Goal: Check status: Check status

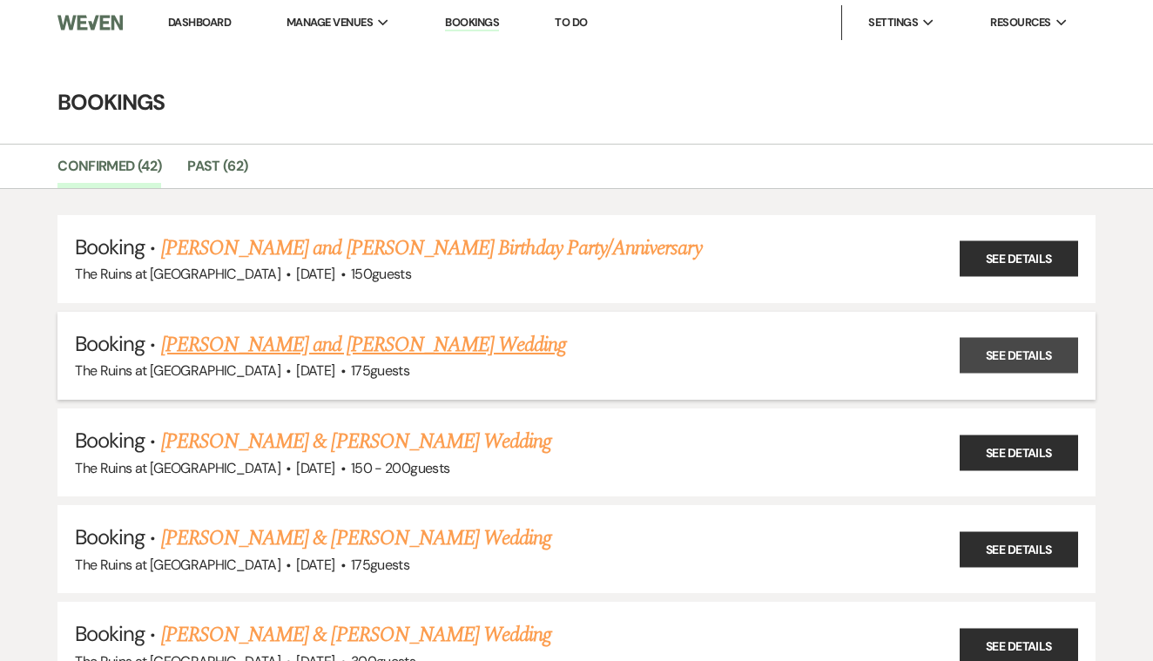
click at [997, 341] on link "See Details" at bounding box center [1019, 356] width 118 height 36
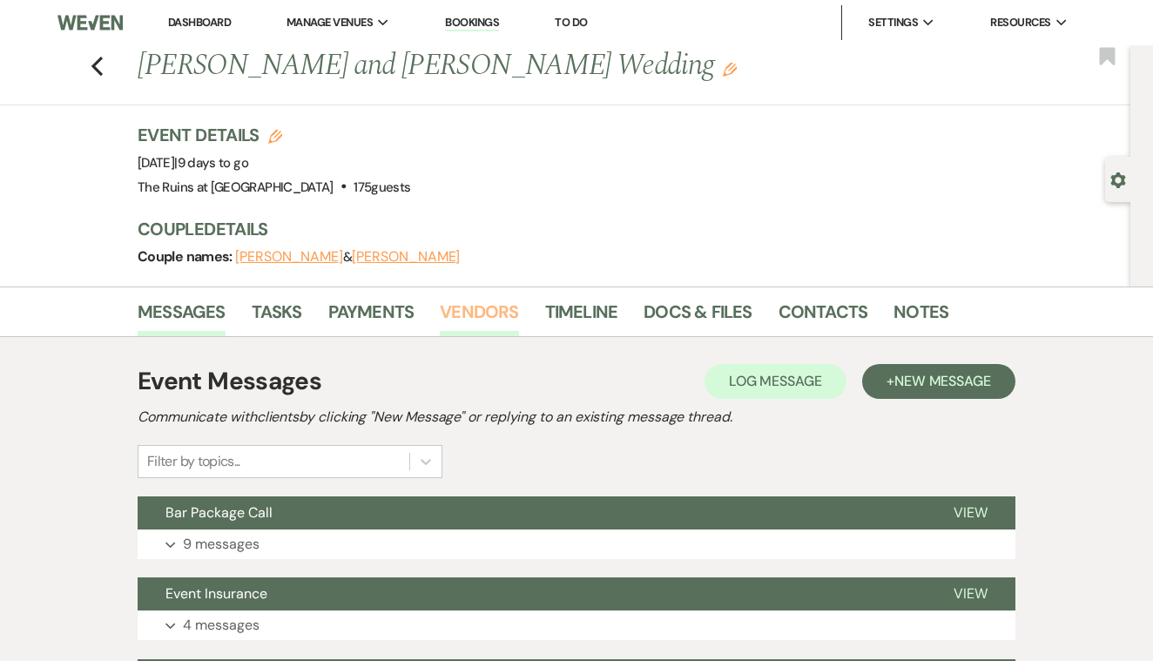
click at [469, 311] on link "Vendors" at bounding box center [479, 317] width 78 height 38
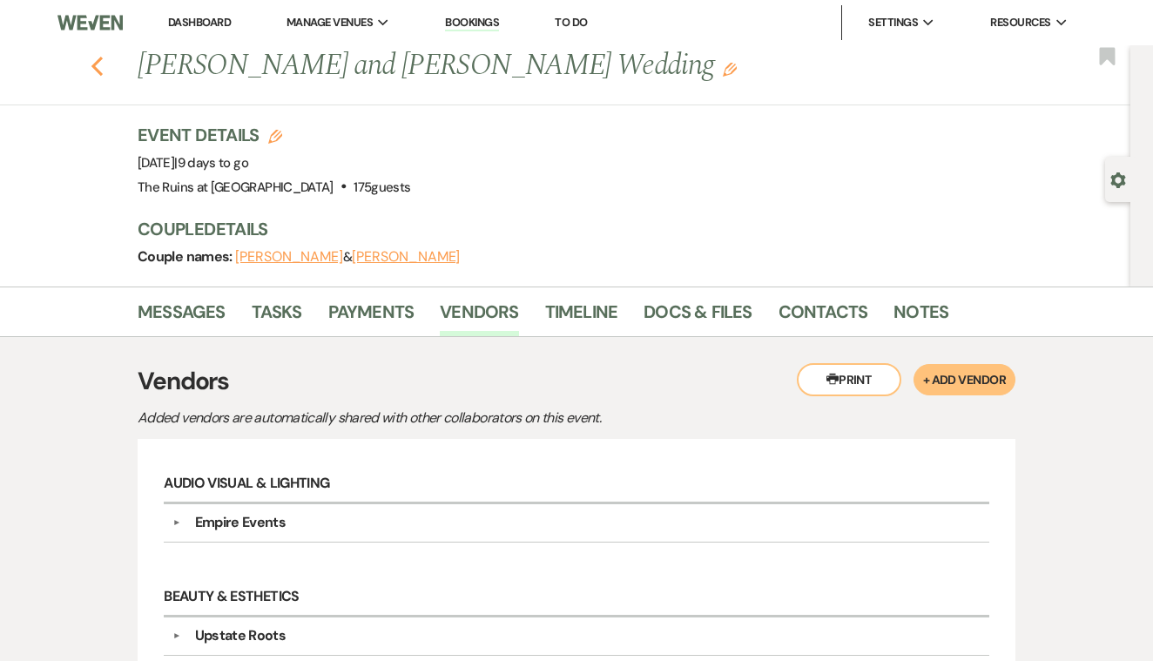
click at [96, 68] on use "button" at bounding box center [96, 66] width 11 height 19
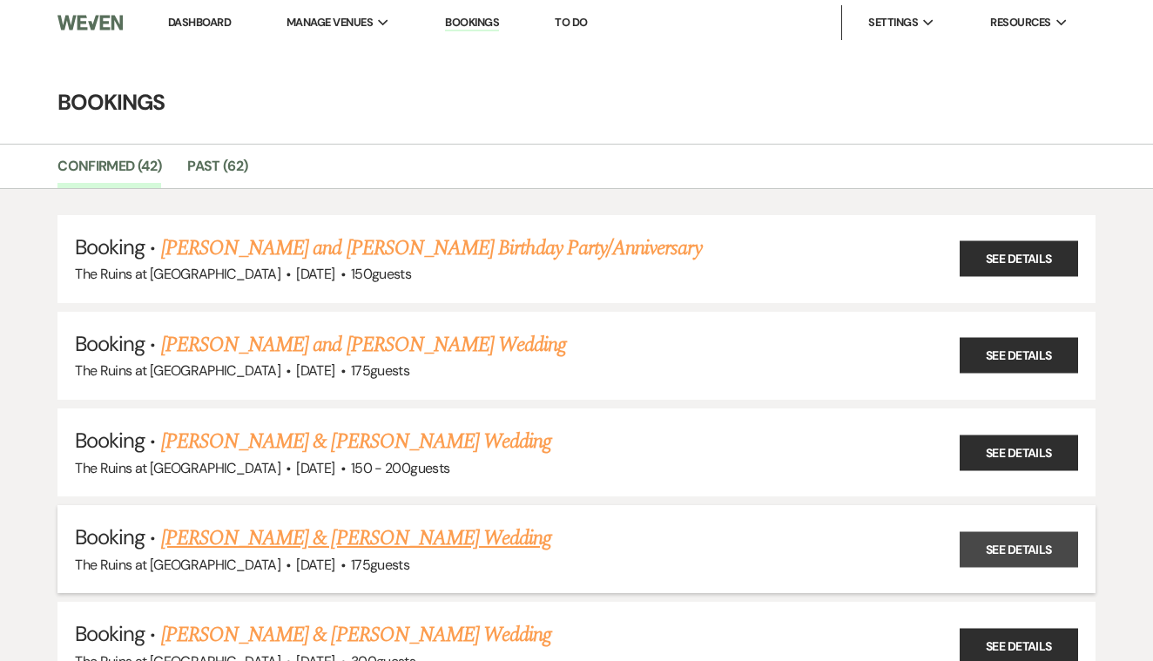
click at [1027, 538] on link "See Details" at bounding box center [1019, 549] width 118 height 36
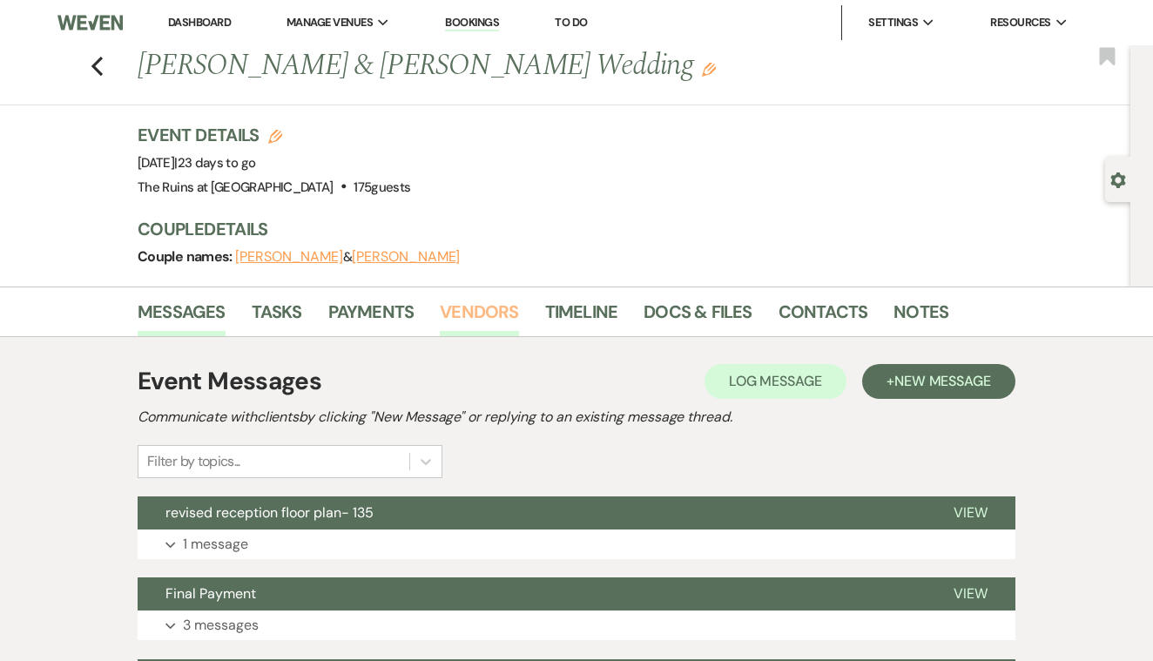
click at [498, 309] on link "Vendors" at bounding box center [479, 317] width 78 height 38
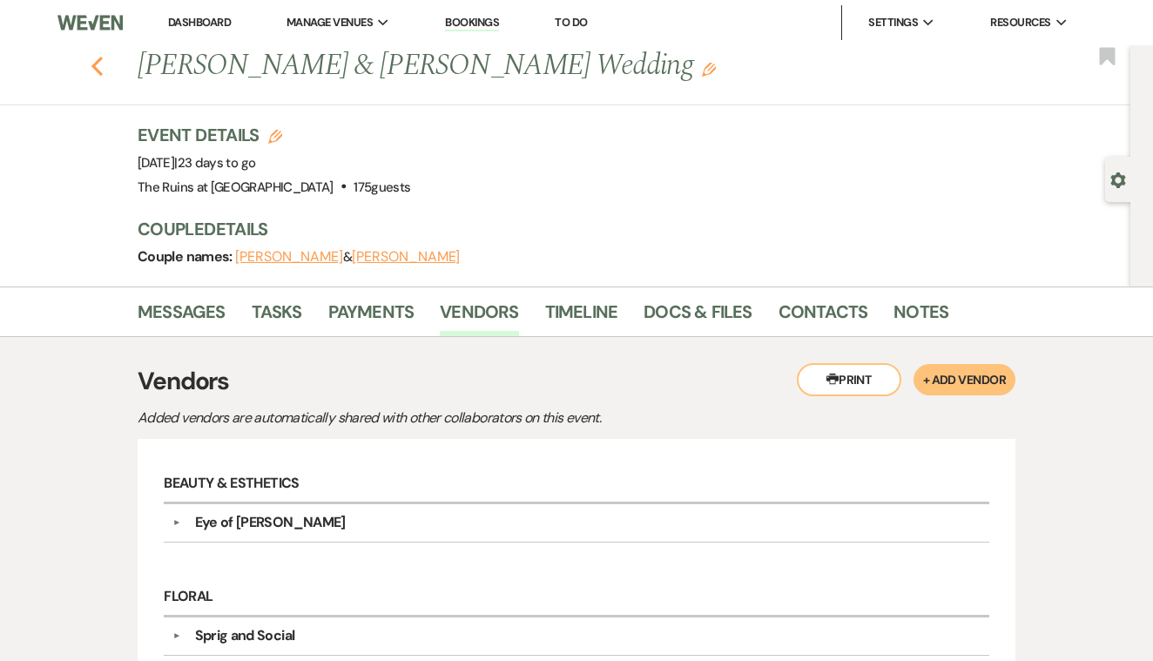
click at [95, 61] on icon "Previous" at bounding box center [97, 66] width 13 height 21
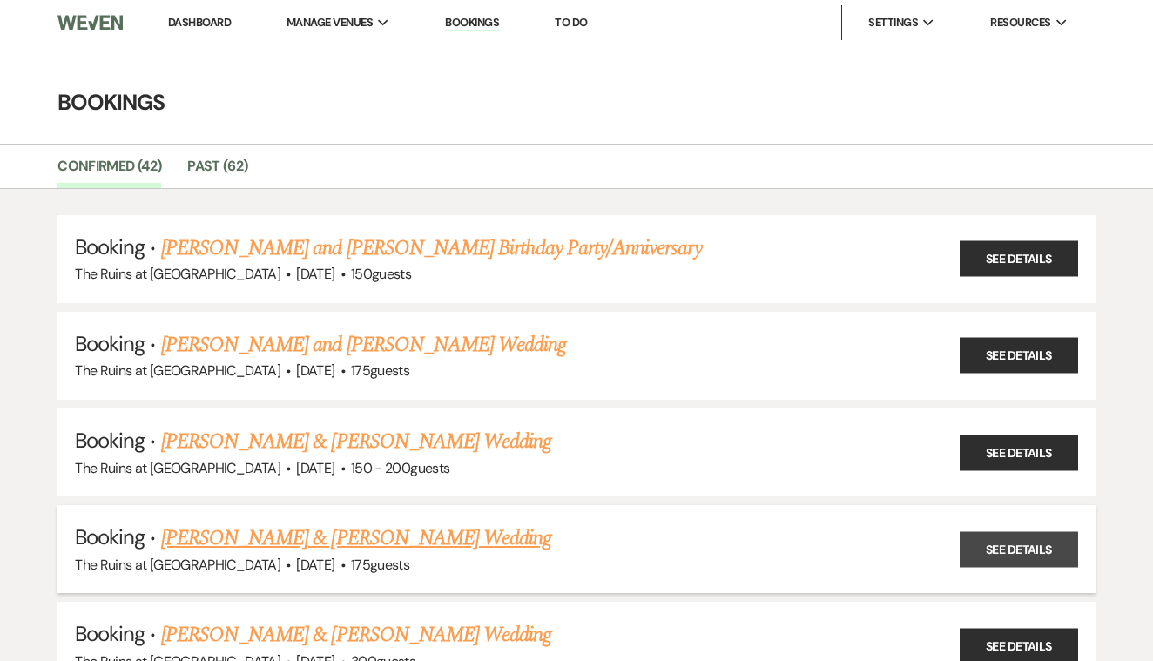
click at [987, 544] on link "See Details" at bounding box center [1019, 549] width 118 height 36
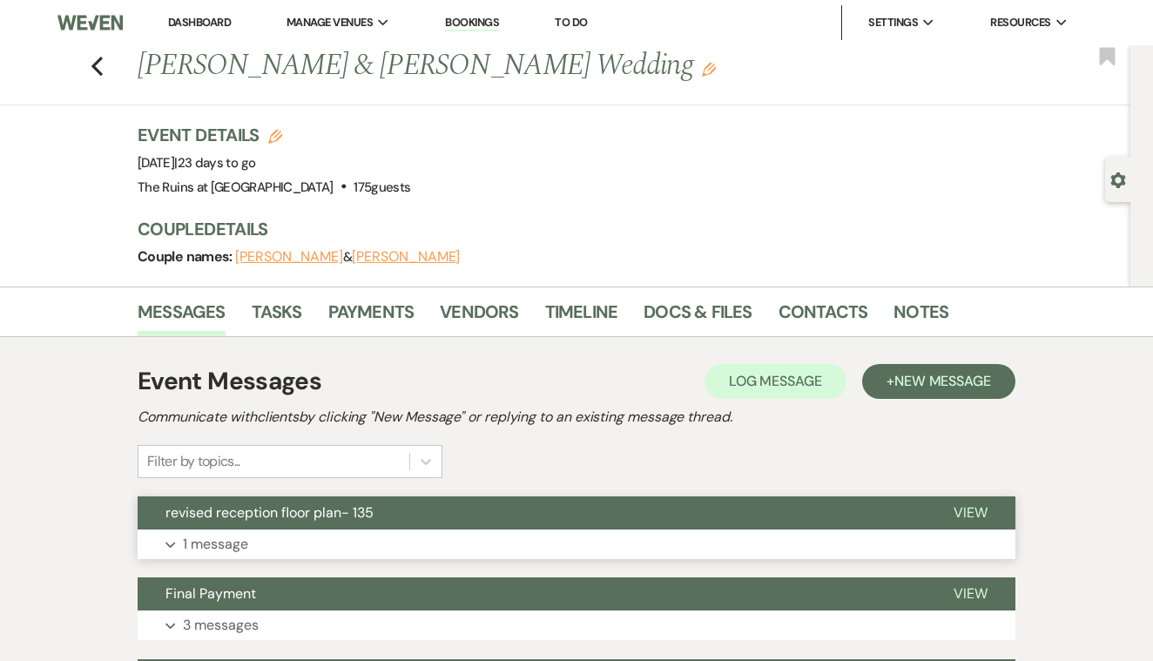
click at [964, 513] on span "View" at bounding box center [971, 513] width 34 height 18
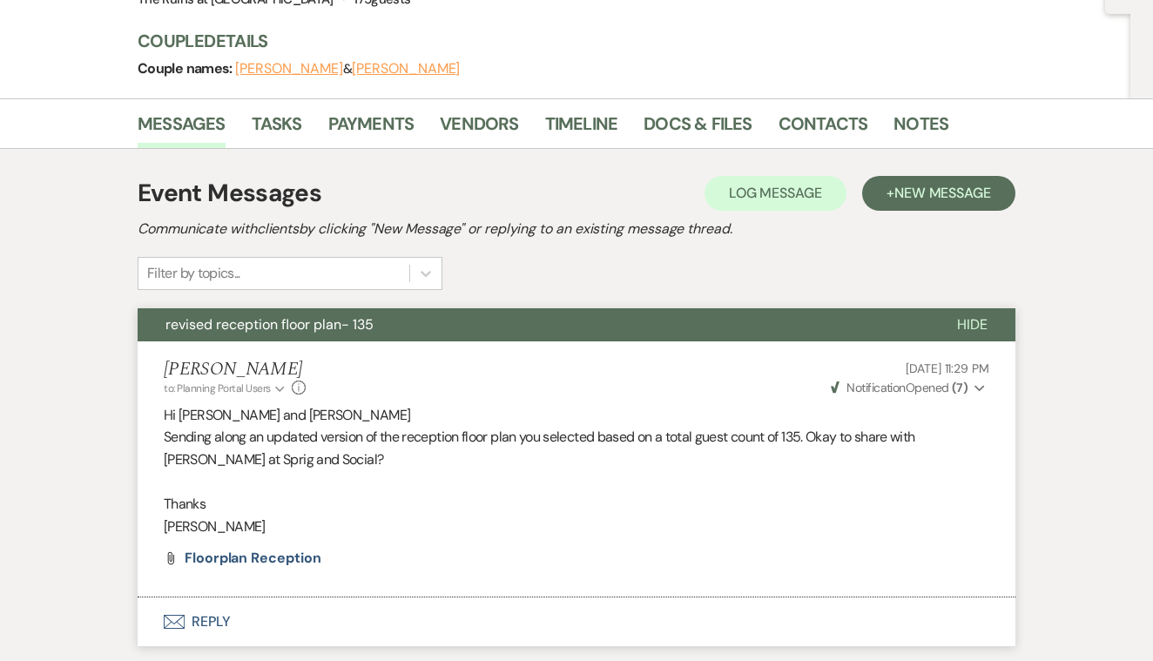
scroll to position [189, 0]
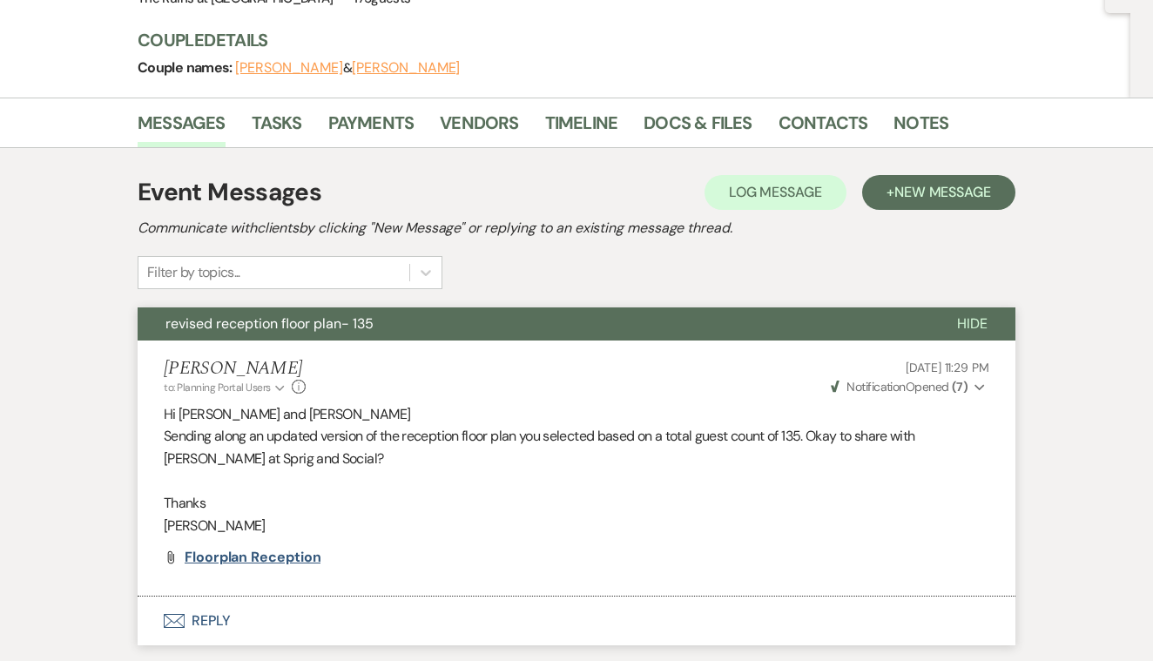
click at [281, 554] on span "floorplan reception" at bounding box center [253, 557] width 136 height 18
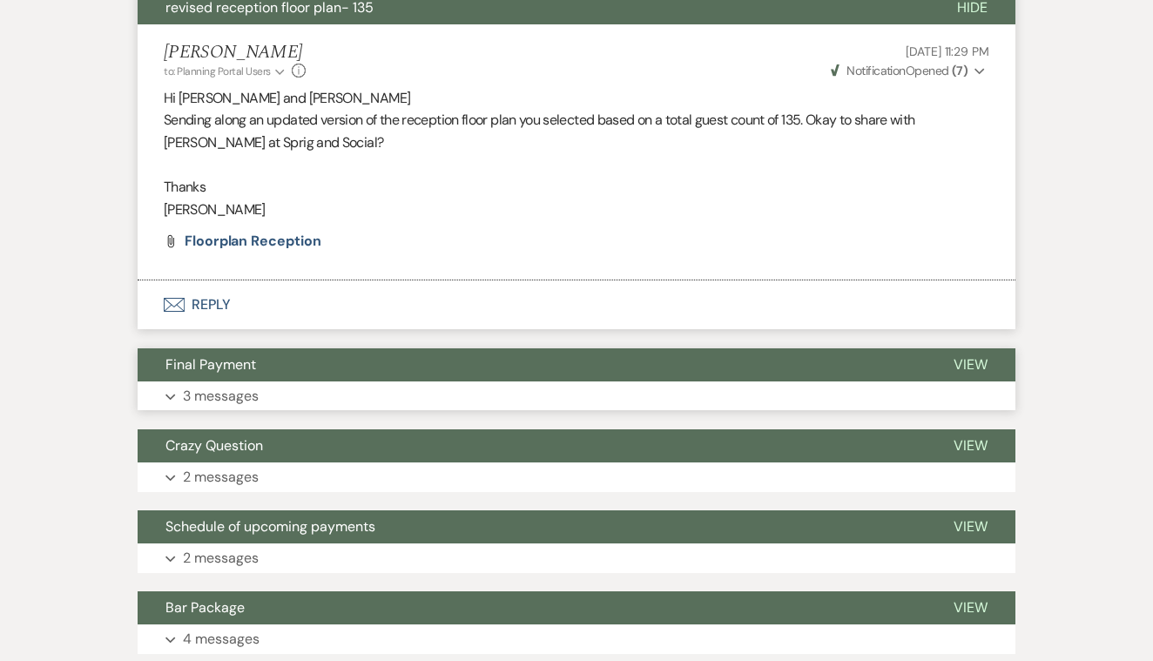
scroll to position [523, 0]
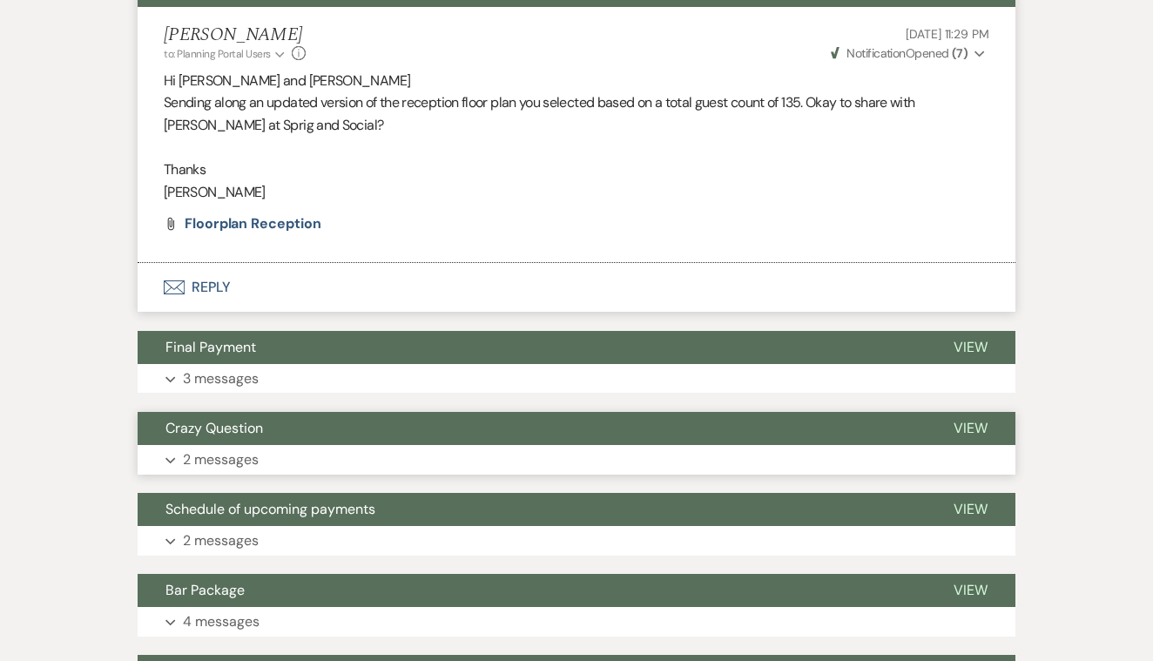
click at [974, 422] on span "View" at bounding box center [971, 428] width 34 height 18
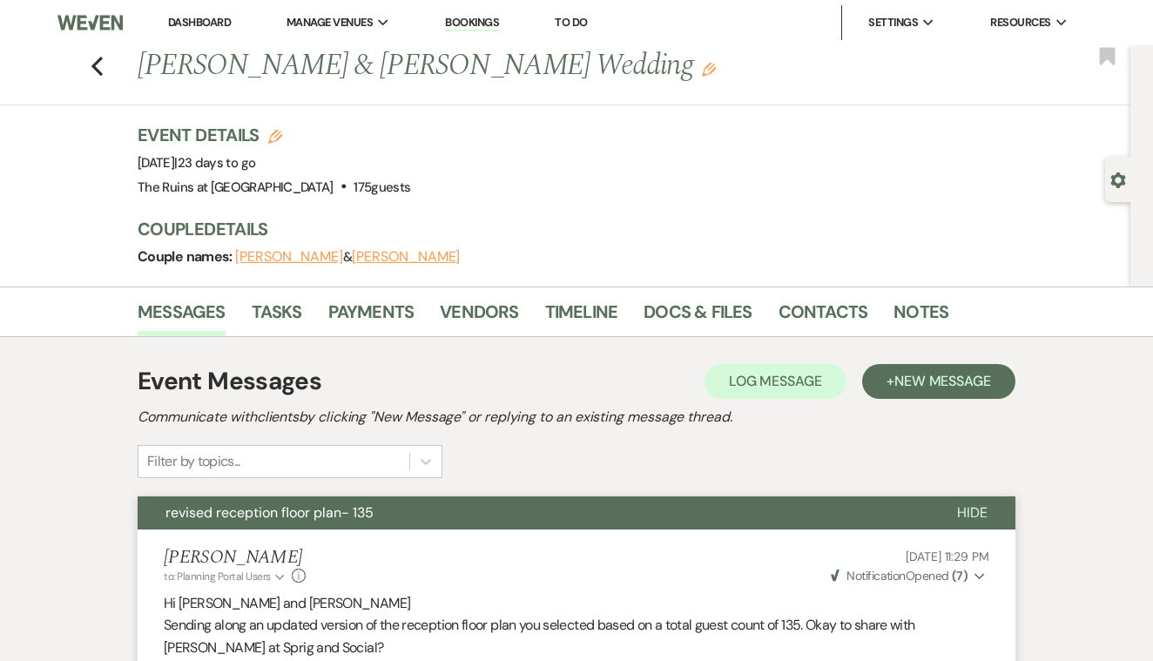
scroll to position [0, 0]
click at [96, 64] on use "button" at bounding box center [96, 66] width 11 height 19
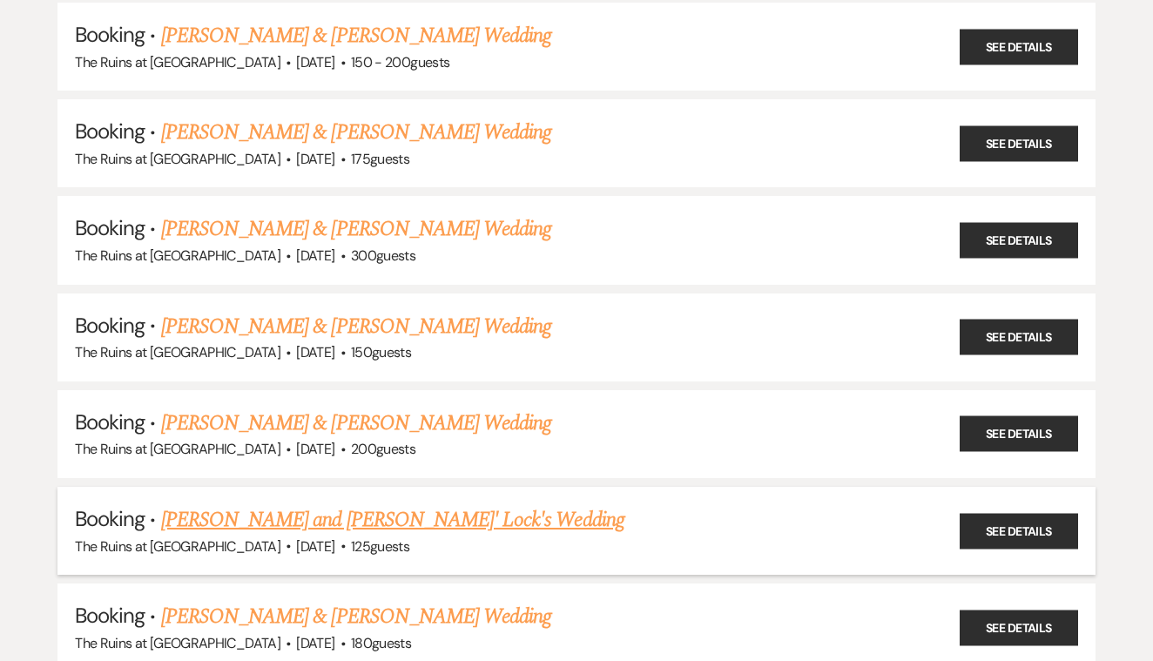
scroll to position [405, 0]
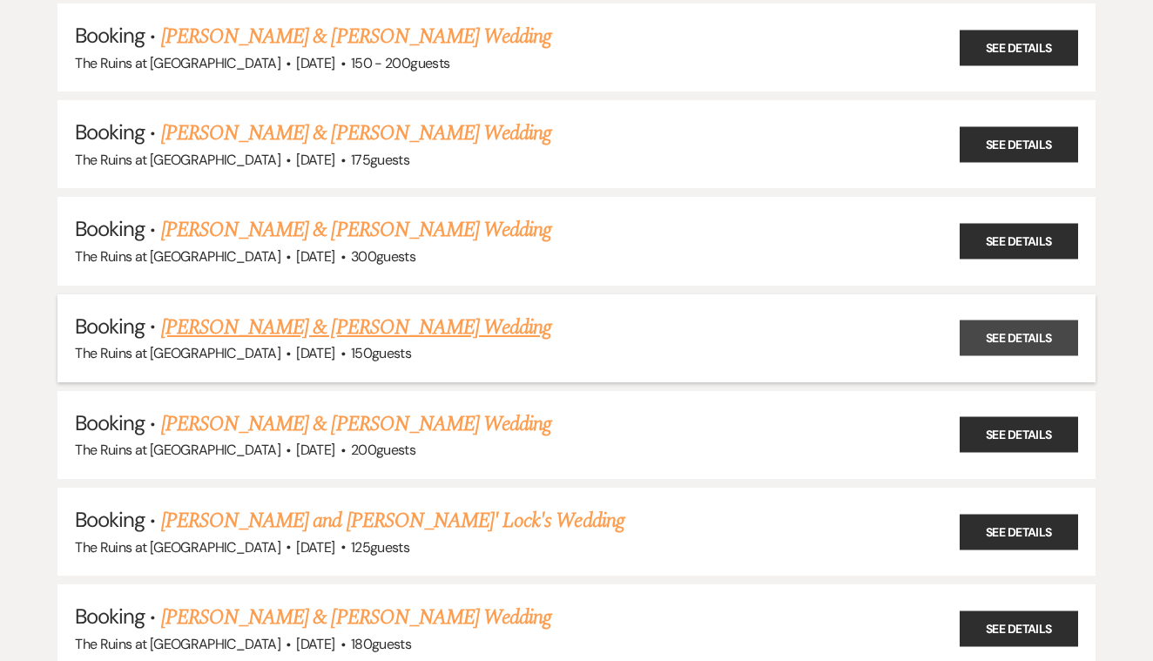
click at [1037, 324] on link "See Details" at bounding box center [1019, 339] width 118 height 36
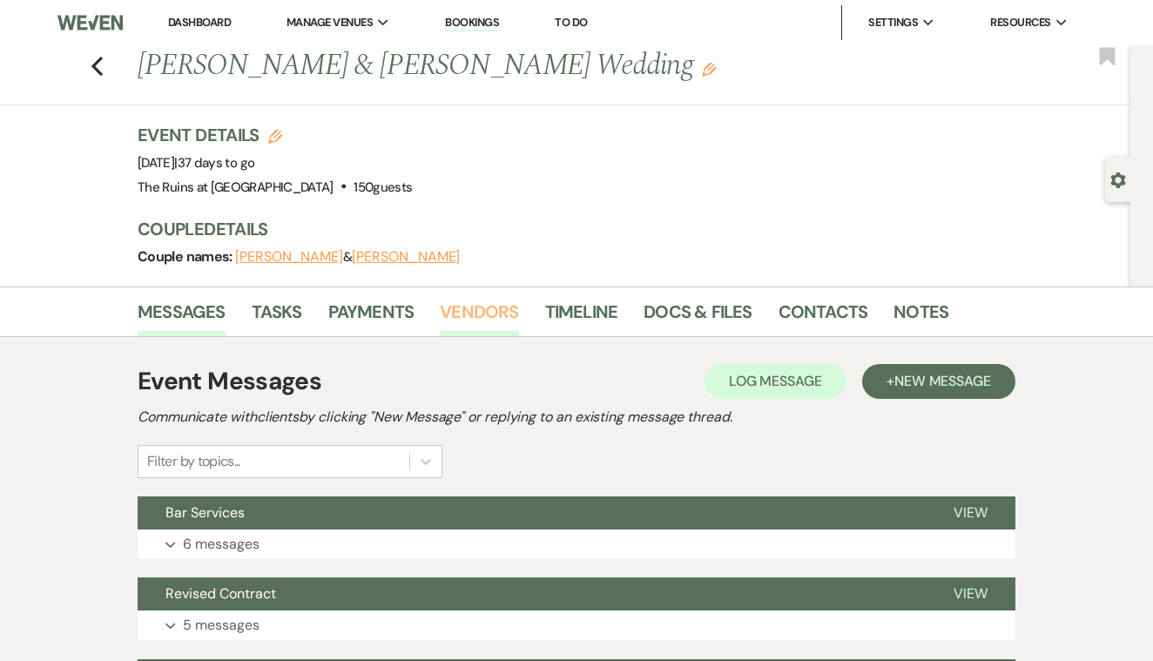
click at [495, 313] on link "Vendors" at bounding box center [479, 317] width 78 height 38
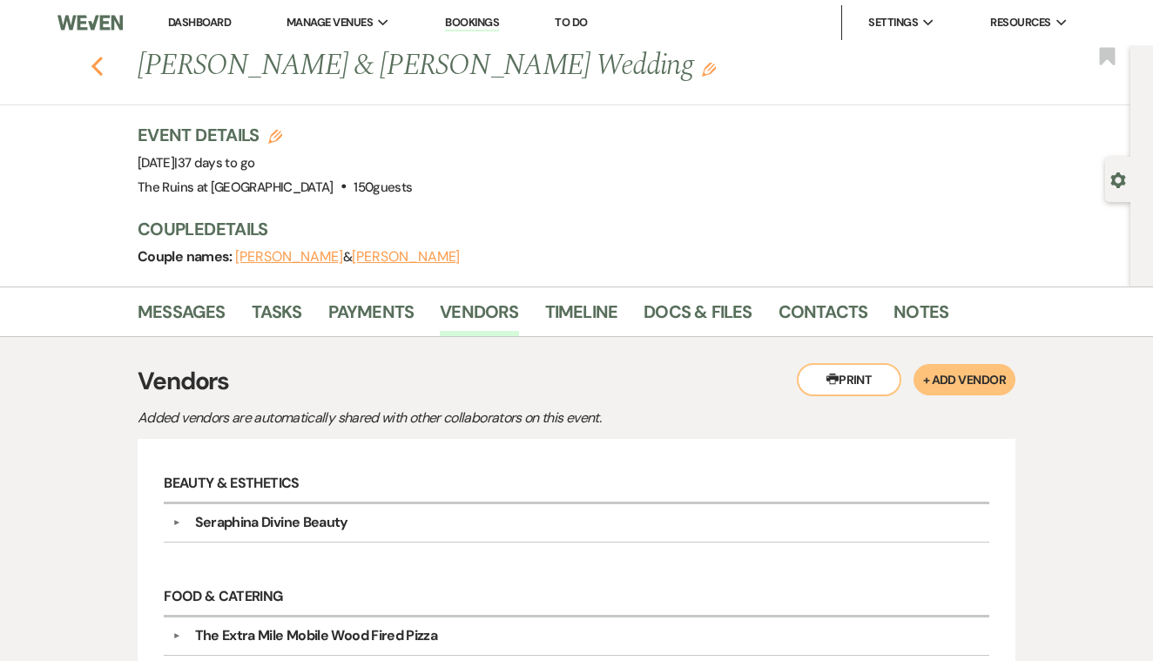
click at [102, 60] on icon "Previous" at bounding box center [97, 66] width 13 height 21
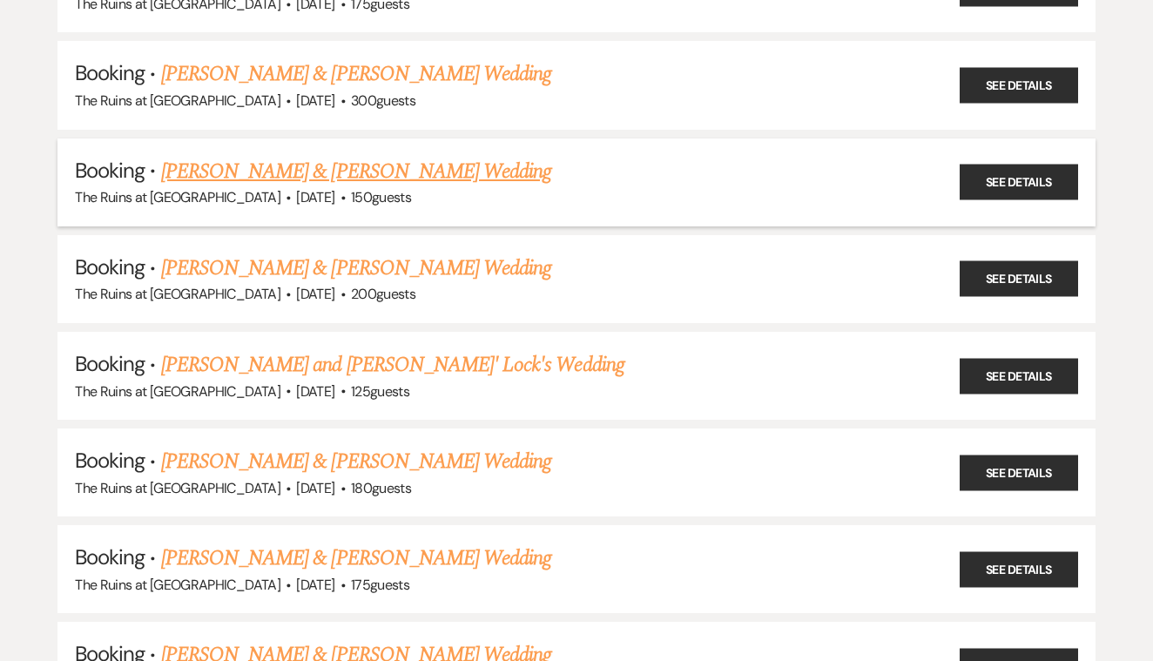
scroll to position [571, 0]
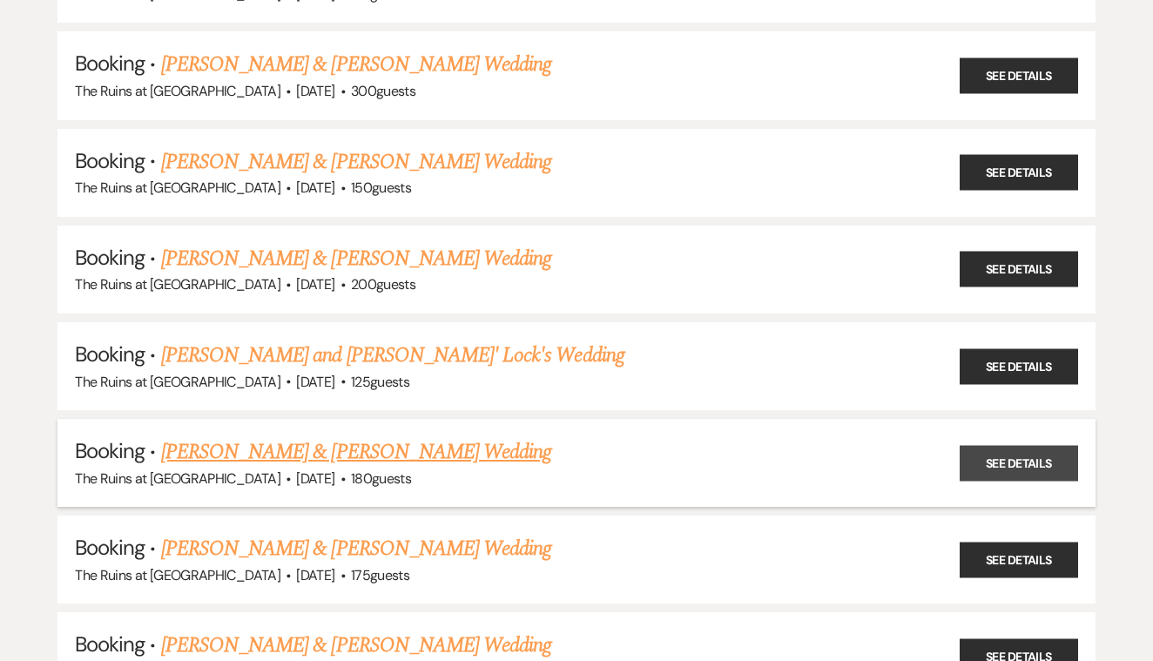
click at [985, 445] on link "See Details" at bounding box center [1019, 463] width 118 height 36
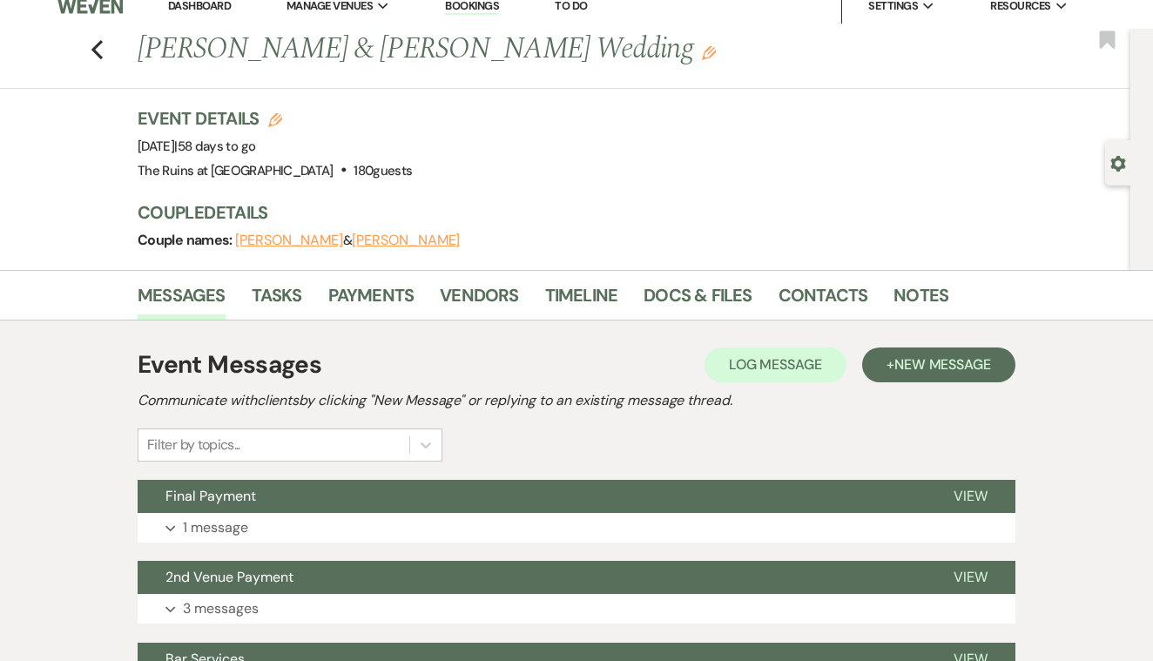
scroll to position [14, 0]
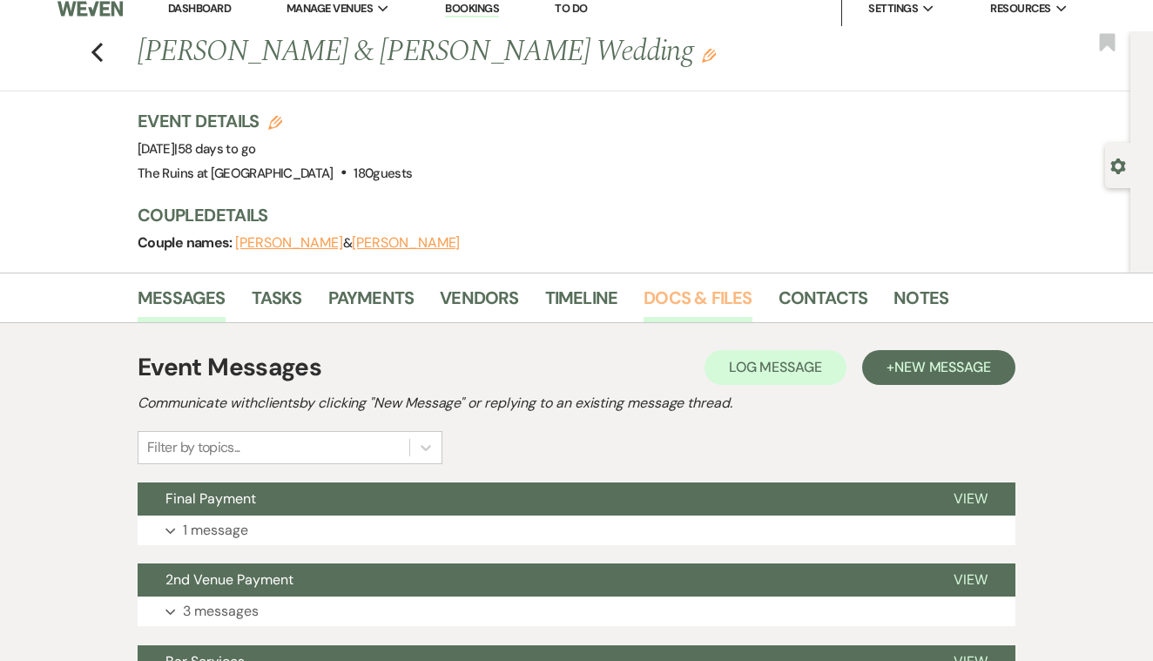
click at [693, 294] on link "Docs & Files" at bounding box center [698, 303] width 108 height 38
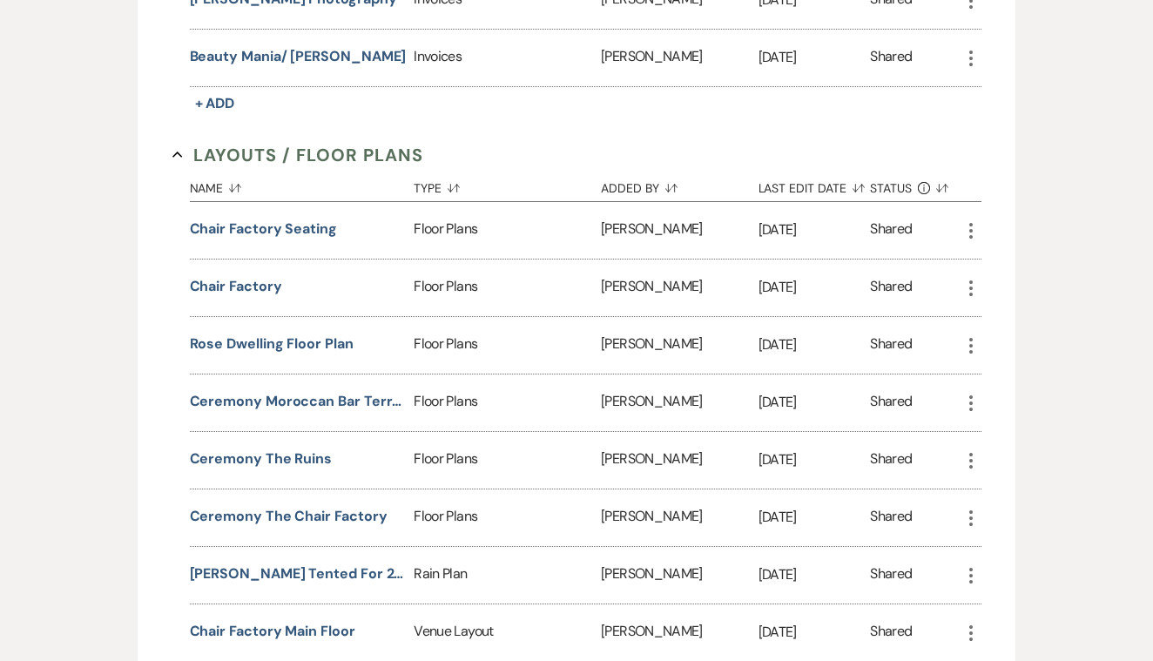
scroll to position [1392, 0]
